Goal: Information Seeking & Learning: Learn about a topic

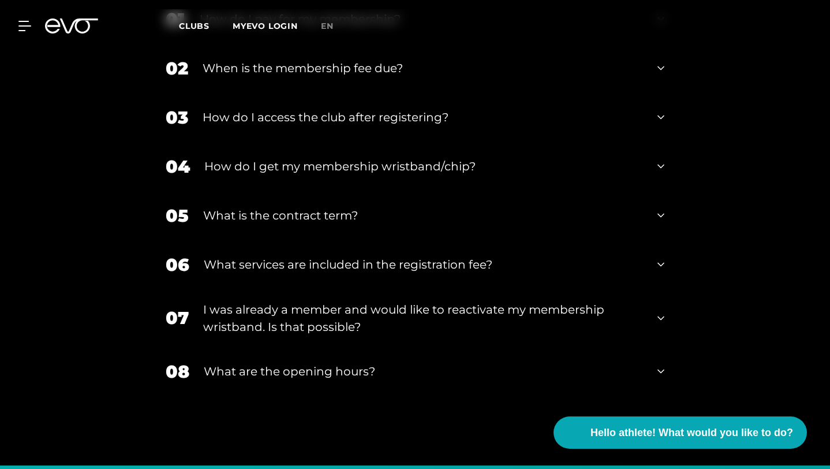
scroll to position [2007, 0]
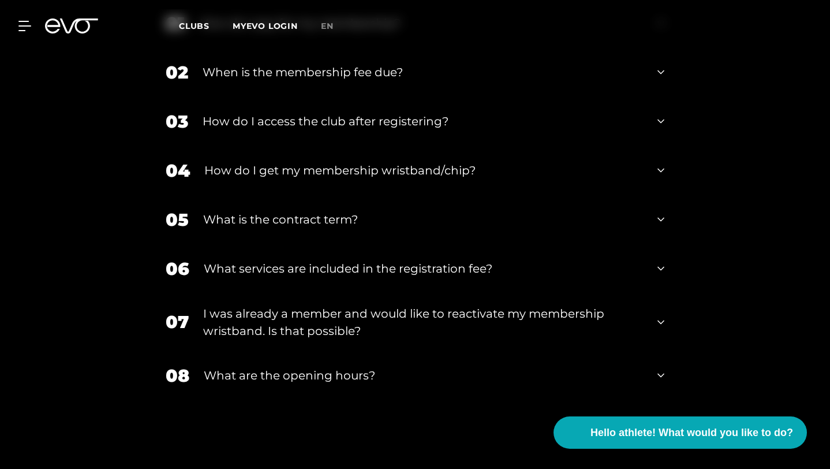
click at [269, 79] on font "When is the membership fee due?" at bounding box center [303, 72] width 200 height 14
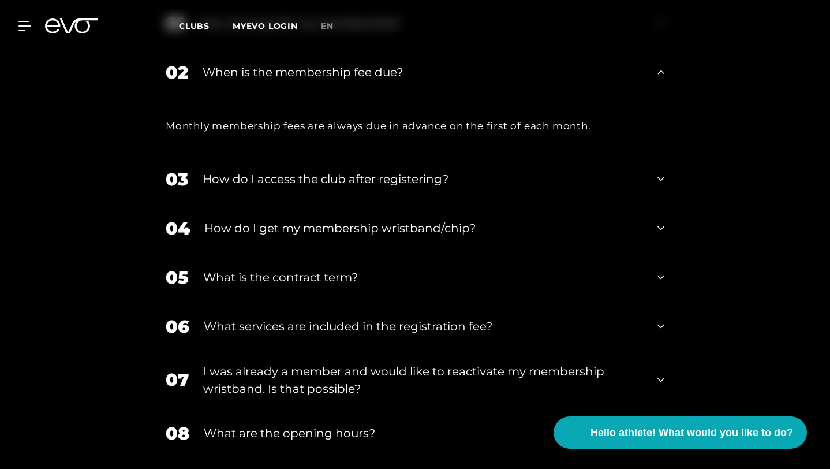
click at [272, 79] on font "When is the membership fee due?" at bounding box center [303, 72] width 200 height 14
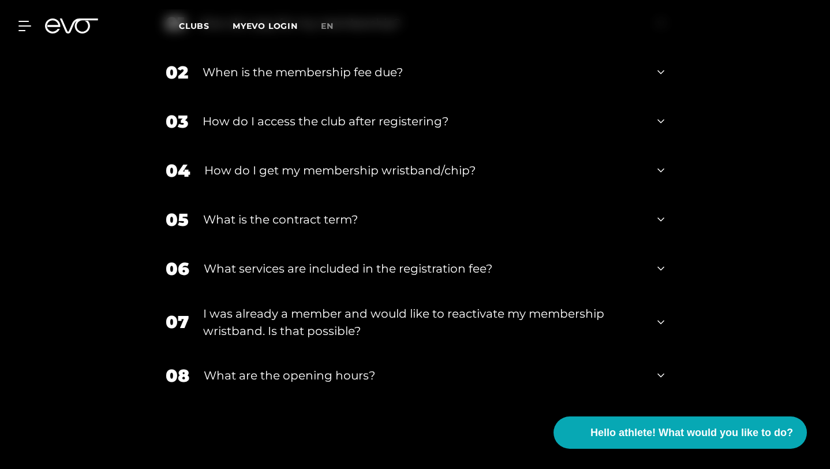
click at [250, 30] on font "How do I pay for my membership?" at bounding box center [300, 23] width 201 height 14
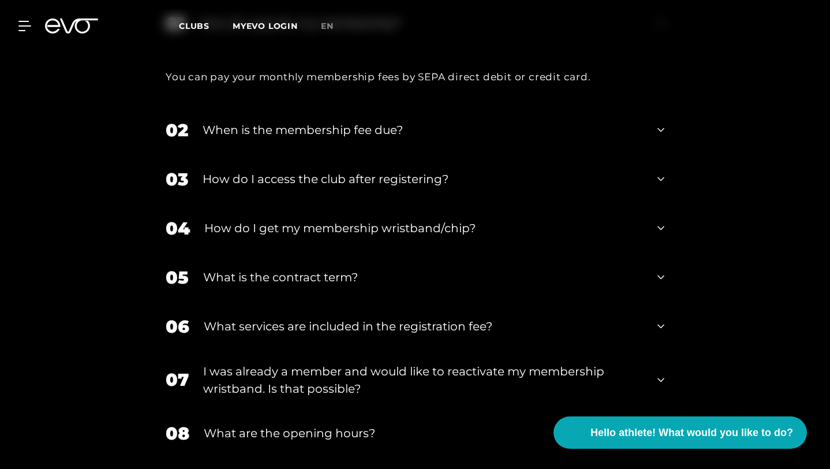
click at [256, 30] on font "How do I pay for my membership?" at bounding box center [300, 23] width 201 height 14
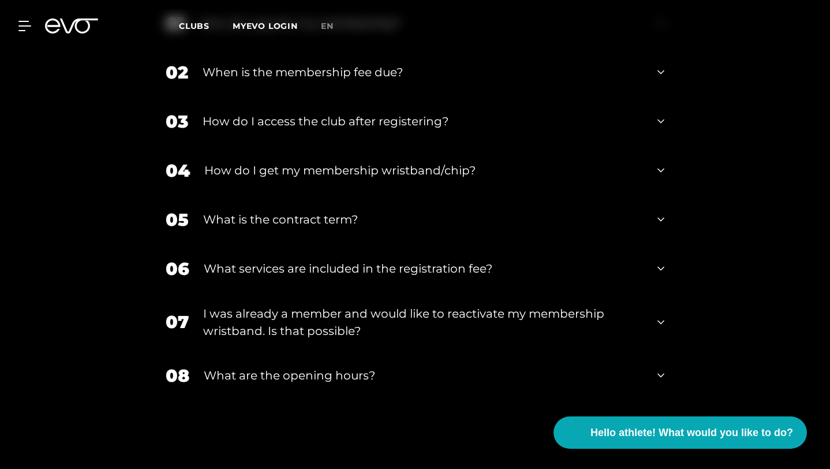
click at [251, 128] on font "How do I access the club after registering?" at bounding box center [326, 121] width 246 height 14
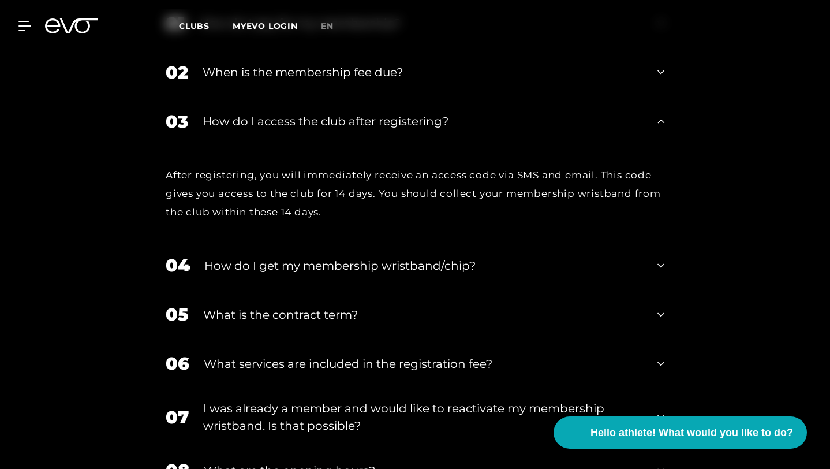
click at [255, 128] on font "How do I access the club after registering?" at bounding box center [326, 121] width 246 height 14
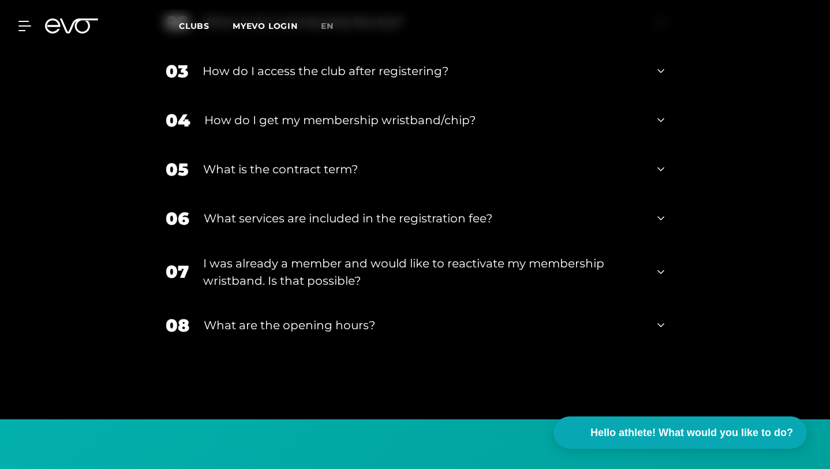
scroll to position [2064, 0]
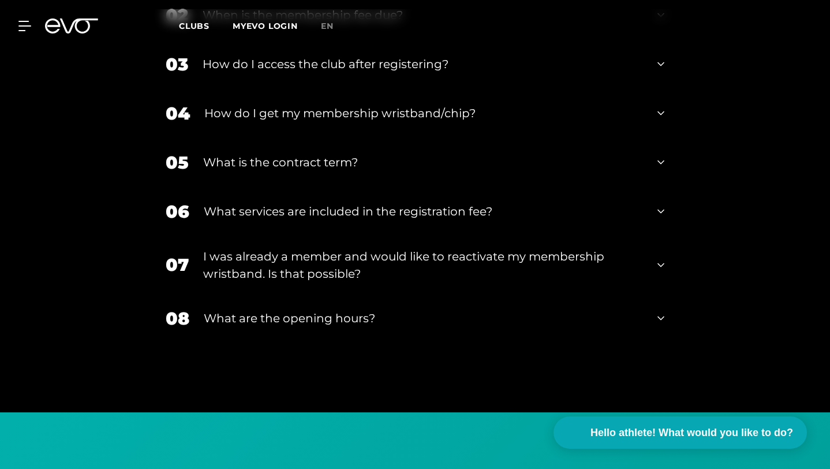
click at [245, 120] on font "How do I get my membership wristband/chip?" at bounding box center [339, 113] width 271 height 14
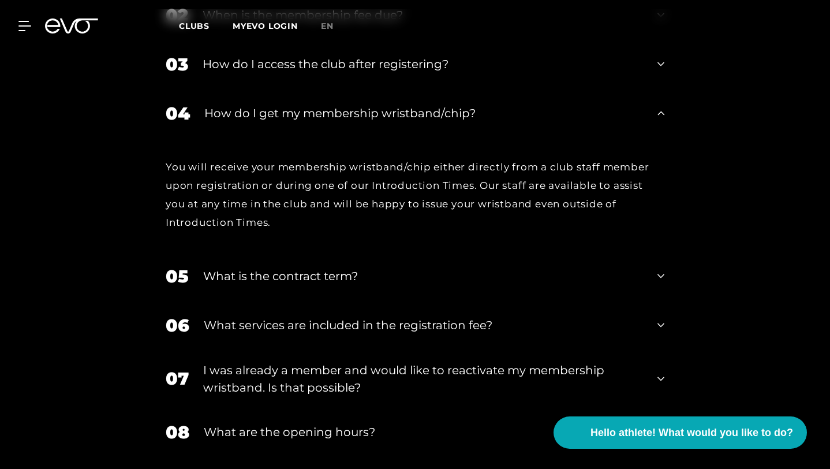
click at [253, 120] on font "How do I get my membership wristband/chip?" at bounding box center [339, 113] width 271 height 14
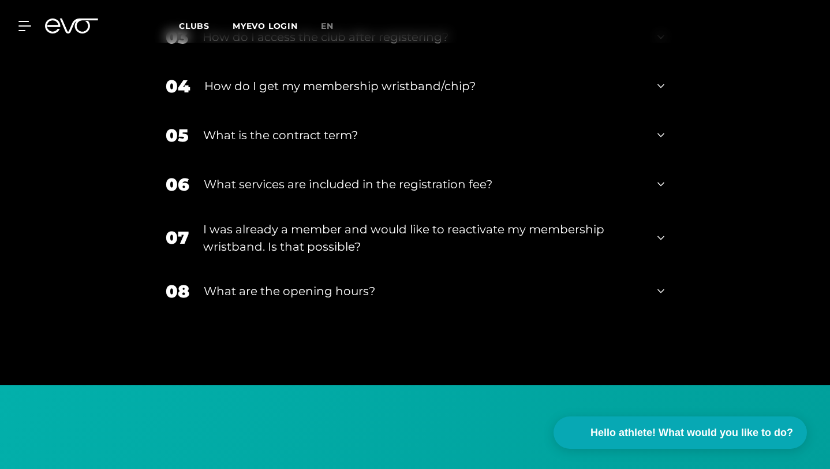
scroll to position [2094, 0]
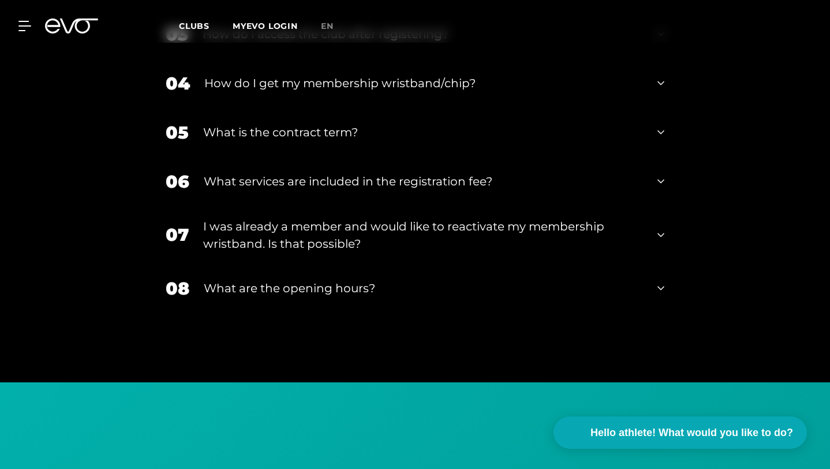
click at [255, 141] on div "What is the contract term?" at bounding box center [423, 132] width 440 height 17
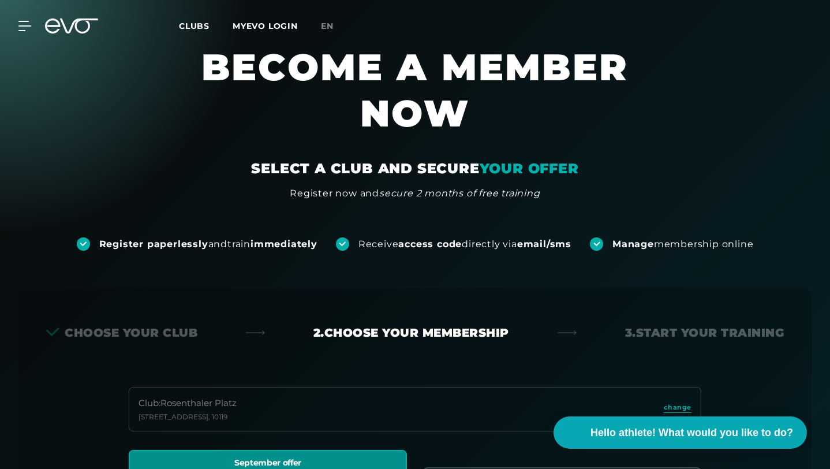
scroll to position [23, 0]
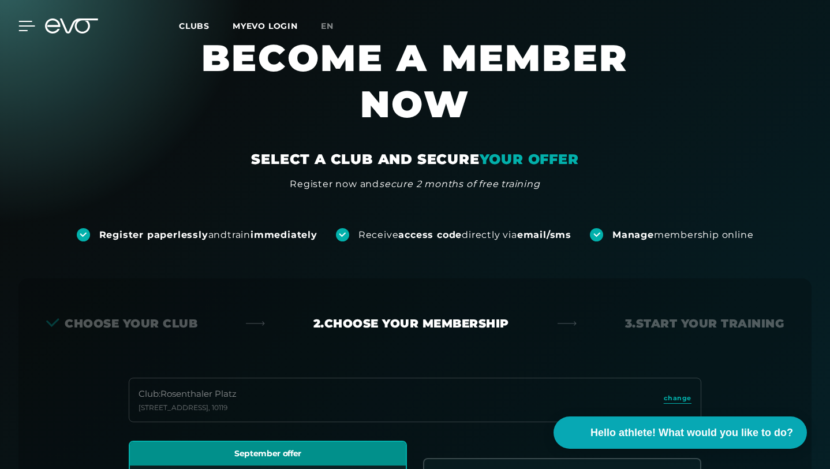
click at [22, 21] on icon at bounding box center [26, 26] width 17 height 10
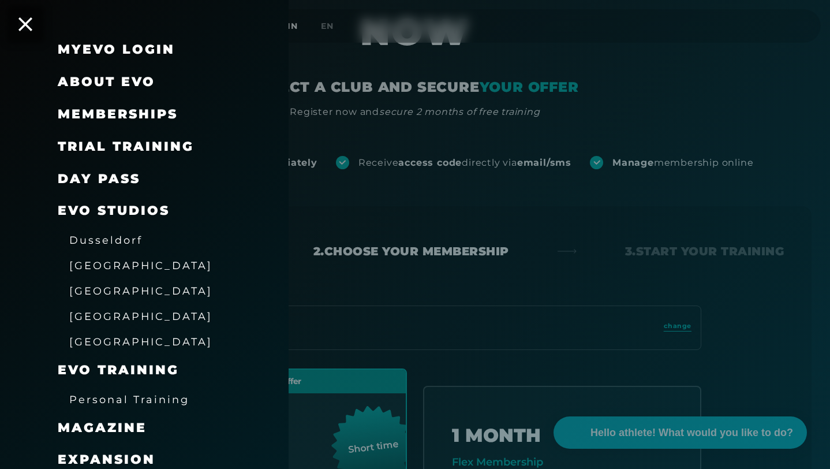
scroll to position [0, 0]
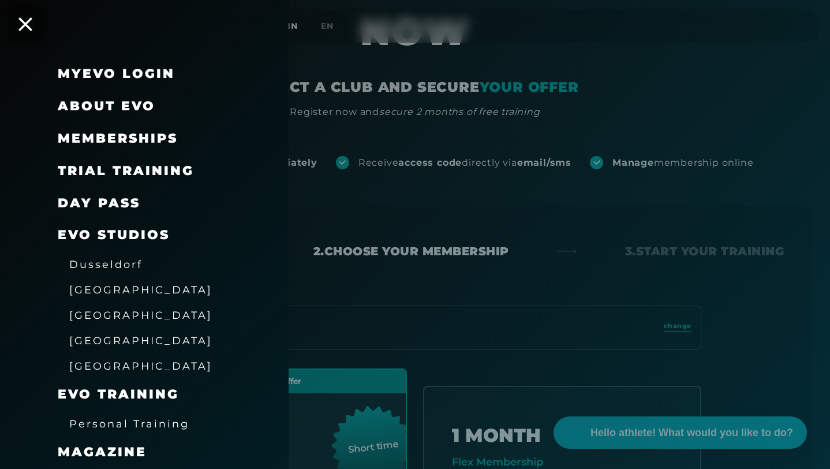
click at [89, 128] on div "Memberships" at bounding box center [159, 138] width 202 height 32
click at [88, 136] on font "Memberships" at bounding box center [118, 138] width 120 height 16
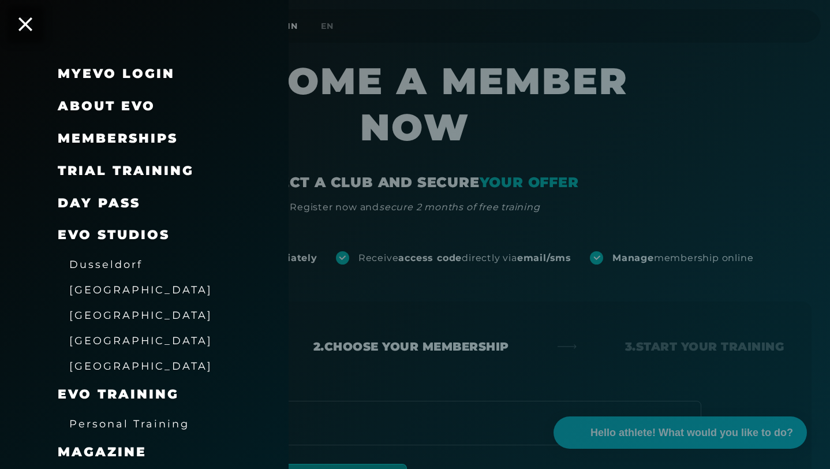
drag, startPoint x: 113, startPoint y: 140, endPoint x: 356, endPoint y: 136, distance: 243.1
click at [113, 140] on font "Memberships" at bounding box center [118, 138] width 120 height 16
click at [356, 136] on div at bounding box center [415, 234] width 830 height 469
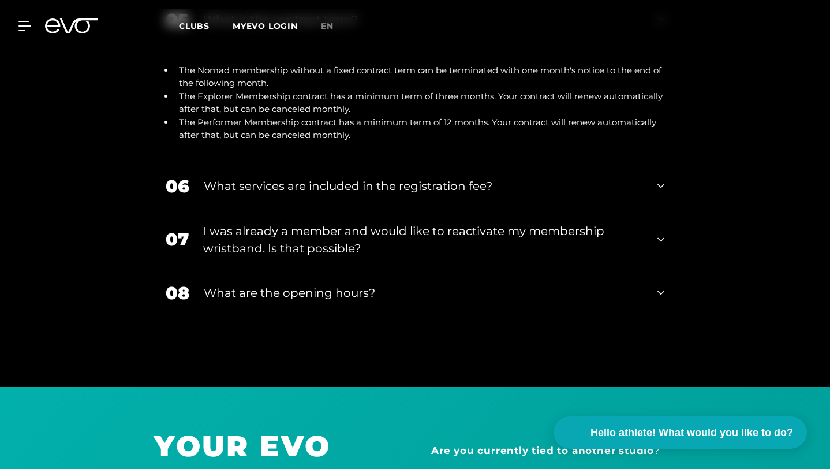
scroll to position [2248, 0]
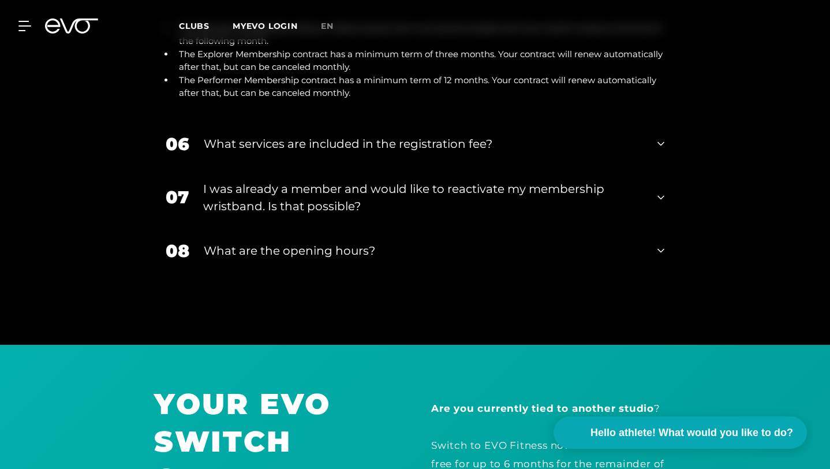
click at [329, 151] on font "What services are included in the registration fee?" at bounding box center [348, 144] width 289 height 14
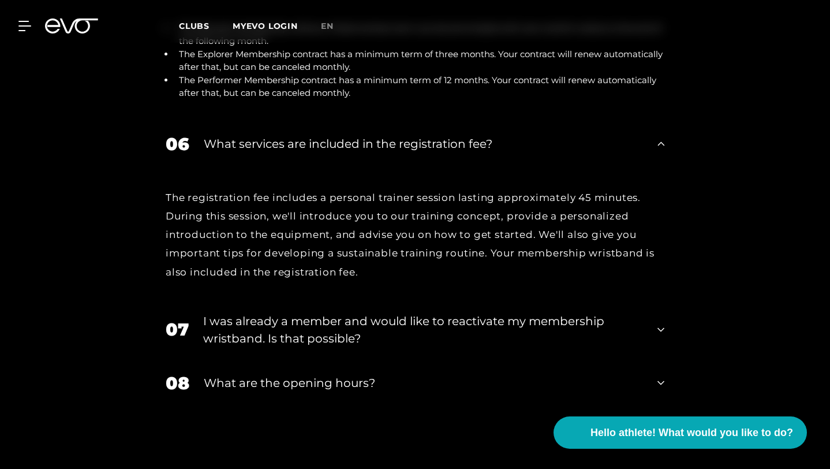
click at [361, 281] on div "The registration fee includes a personal trainer session lasting approximately …" at bounding box center [415, 234] width 499 height 93
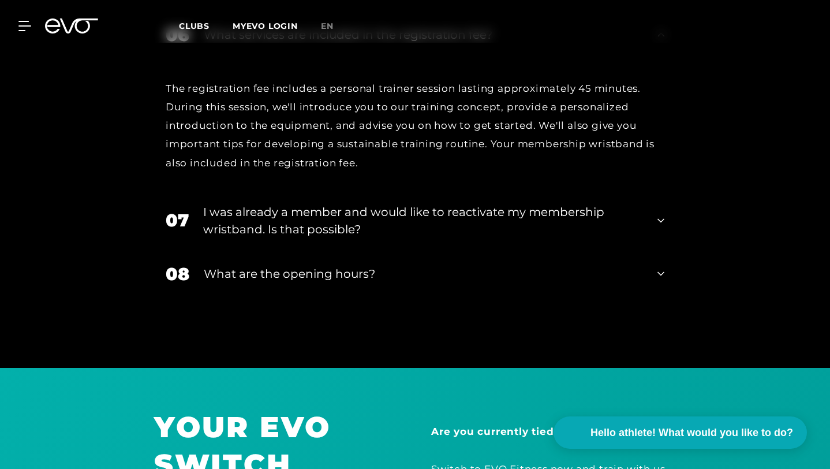
scroll to position [2382, 0]
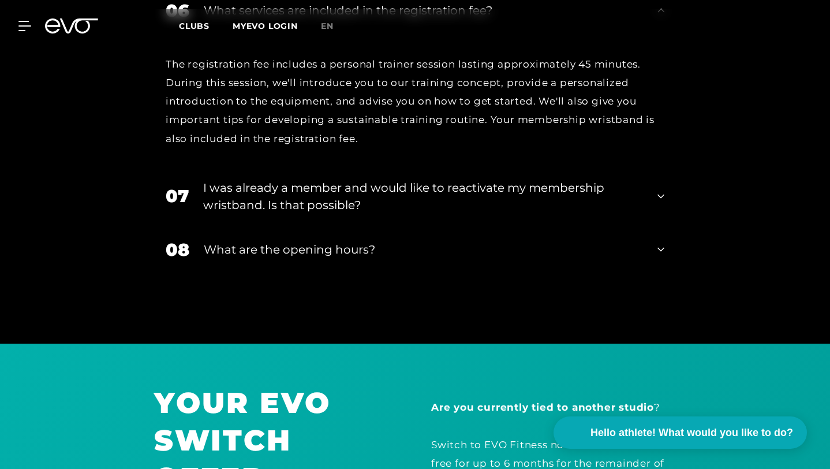
click at [340, 214] on div "I was already a member and would like to reactivate my membership wristband. Is…" at bounding box center [423, 196] width 440 height 35
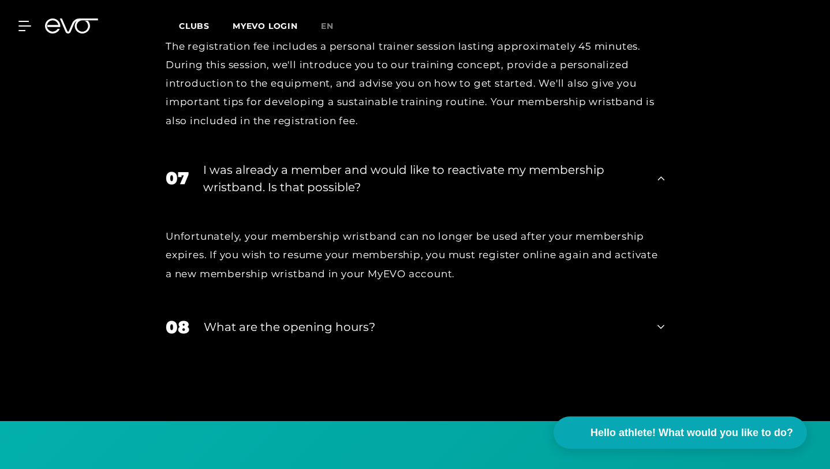
scroll to position [2402, 0]
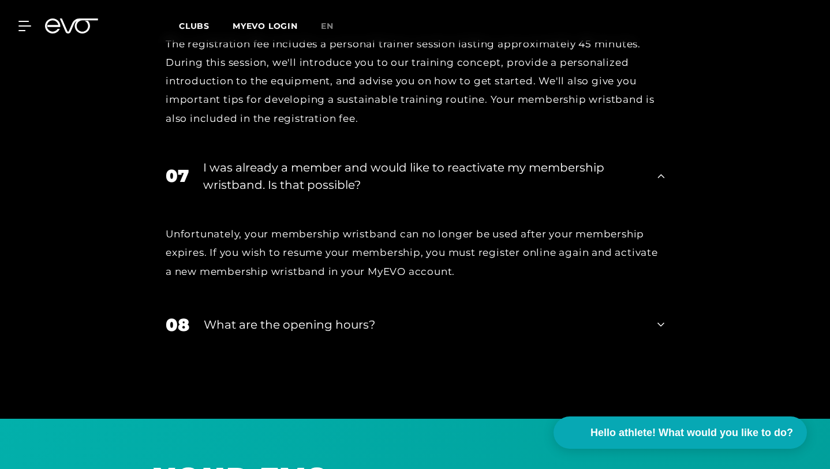
click at [354, 316] on div "What are the opening hours?" at bounding box center [423, 324] width 439 height 17
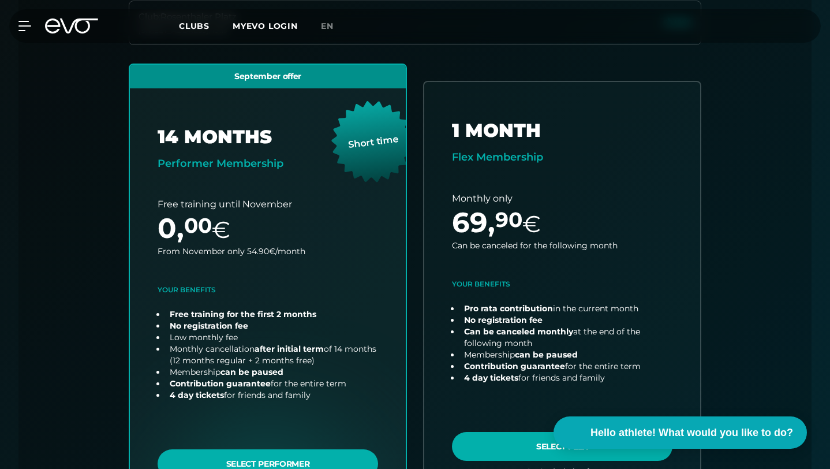
scroll to position [401, 0]
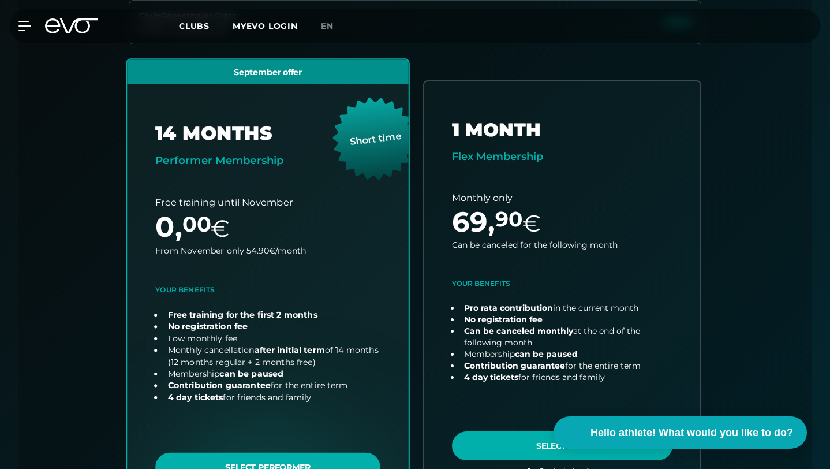
click at [285, 413] on link "choose plan" at bounding box center [268, 286] width 282 height 454
